Goal: Task Accomplishment & Management: Manage account settings

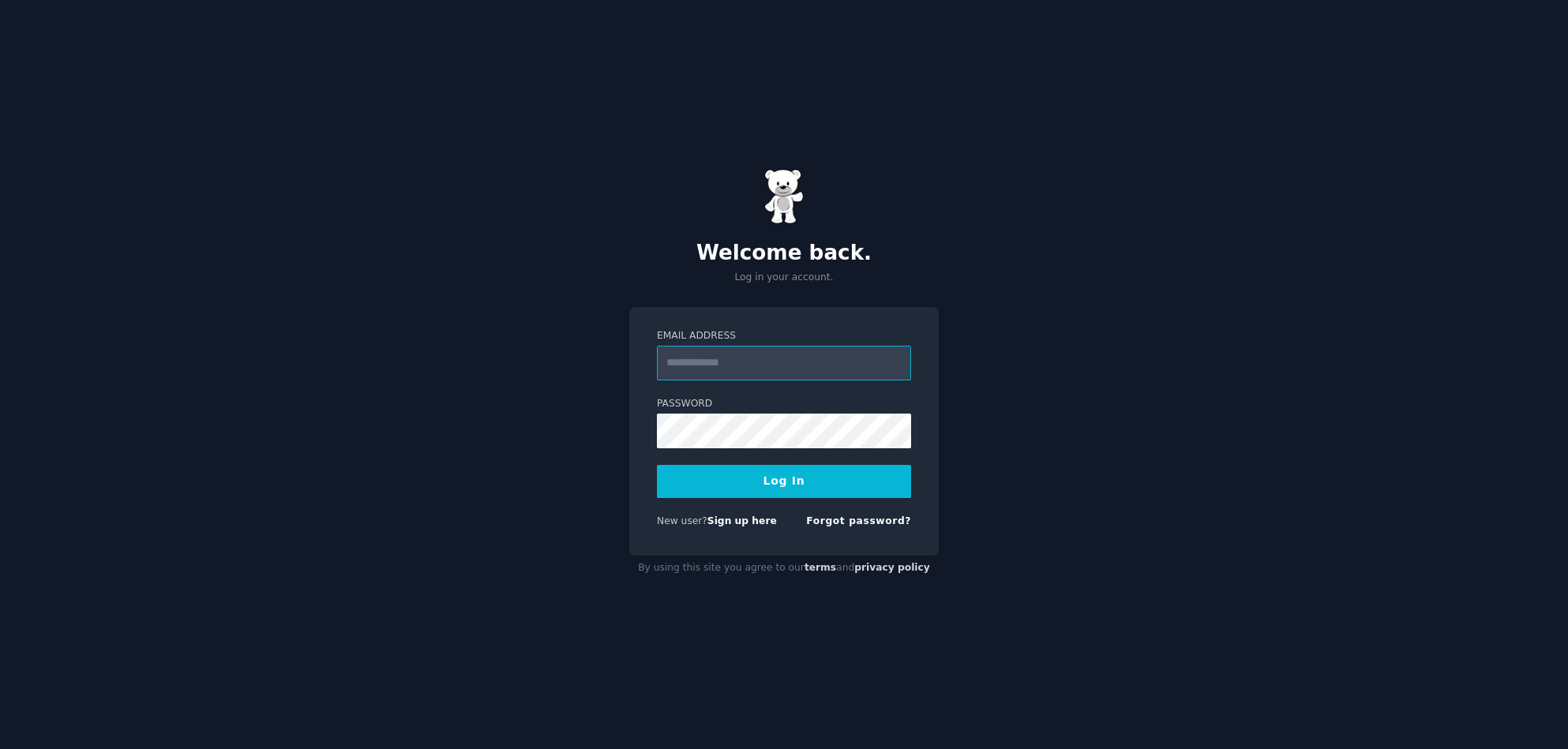
click at [772, 372] on input "Email Address" at bounding box center [784, 362] width 254 height 35
type input "**********"
click at [657, 465] on button "Log In" at bounding box center [784, 481] width 254 height 33
